Goal: Information Seeking & Learning: Understand process/instructions

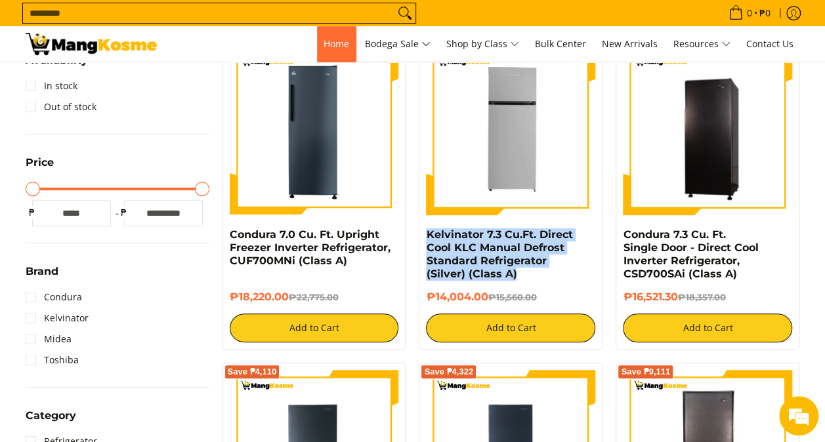
click at [332, 46] on span "Home" at bounding box center [336, 43] width 26 height 12
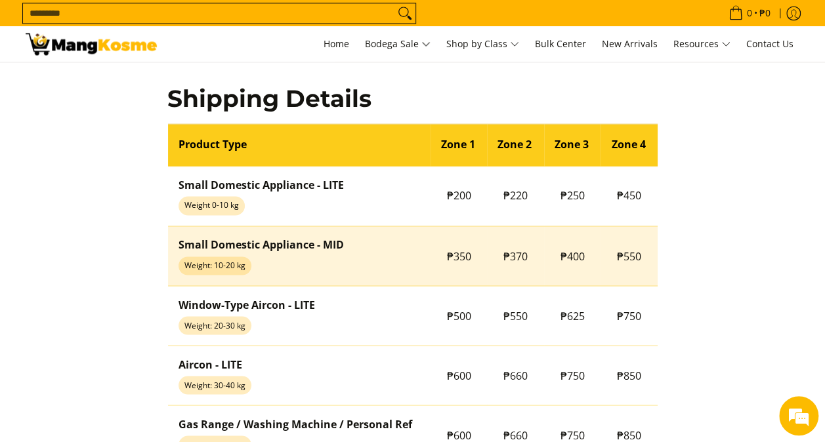
scroll to position [984, 0]
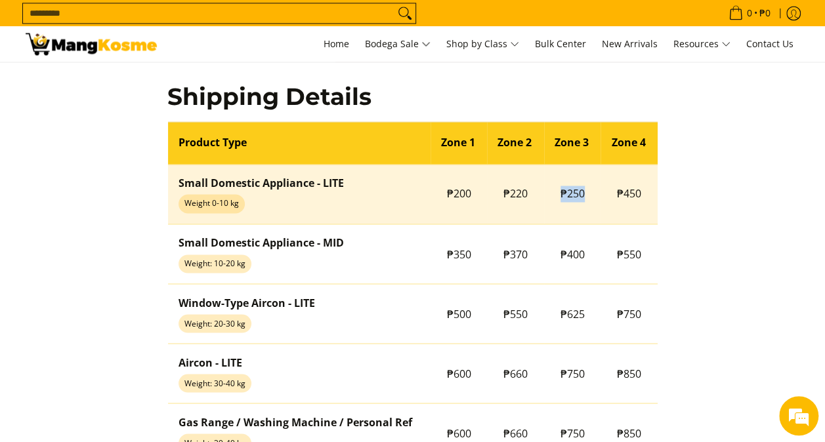
drag, startPoint x: 591, startPoint y: 190, endPoint x: 554, endPoint y: 192, distance: 36.8
click at [554, 192] on td "₱250" at bounding box center [572, 194] width 57 height 60
copy span "₱250"
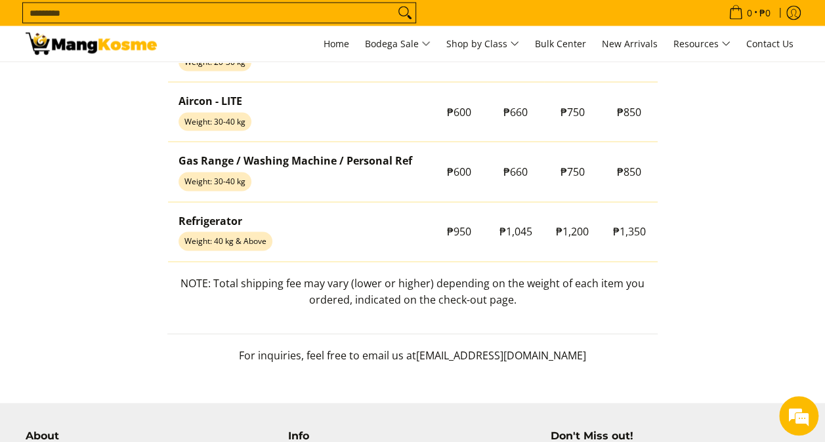
scroll to position [1247, 0]
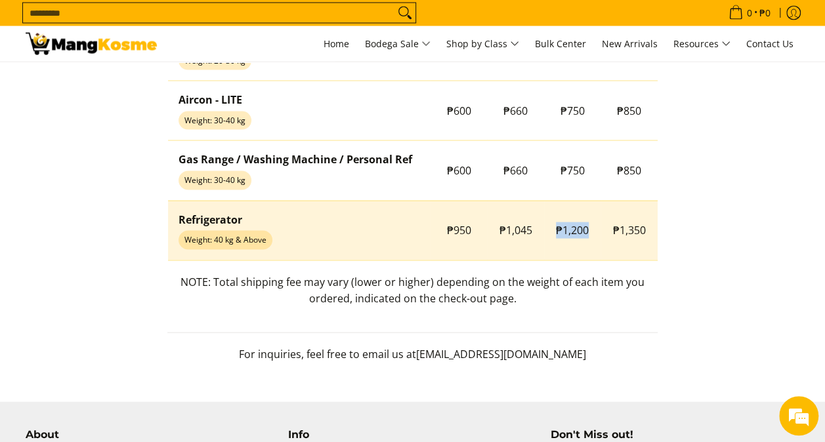
drag, startPoint x: 588, startPoint y: 227, endPoint x: 550, endPoint y: 227, distance: 37.4
click at [550, 227] on td "₱1,200" at bounding box center [572, 231] width 57 height 60
copy span "₱1,200"
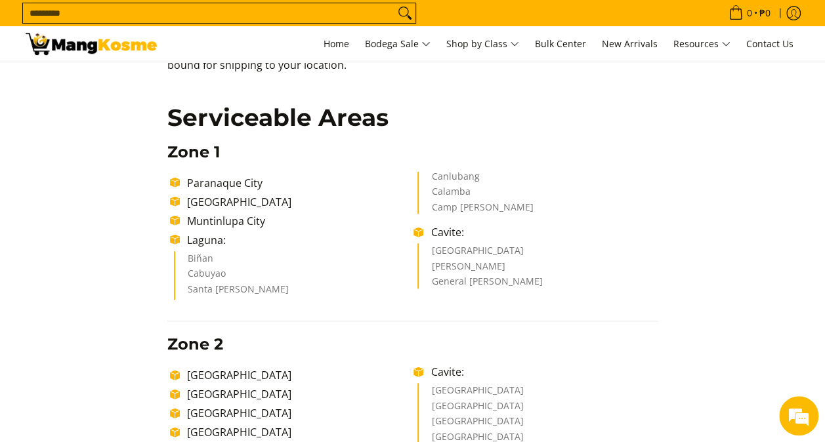
scroll to position [131, 0]
